Goal: Entertainment & Leisure: Consume media (video, audio)

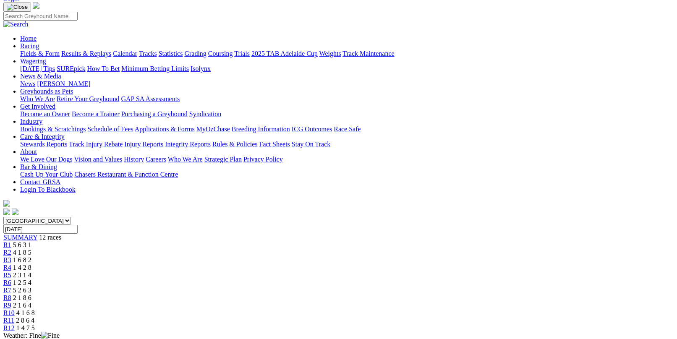
scroll to position [42, 0]
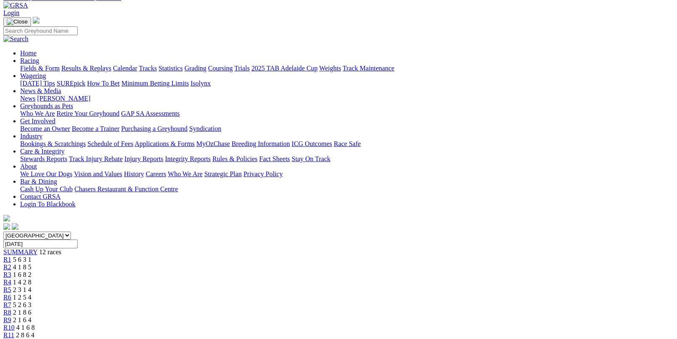
click at [11, 294] on span "R6" at bounding box center [7, 297] width 8 height 7
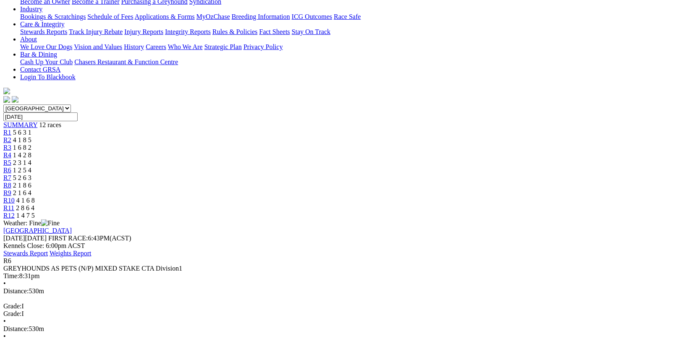
scroll to position [168, 0]
